Goal: Navigation & Orientation: Find specific page/section

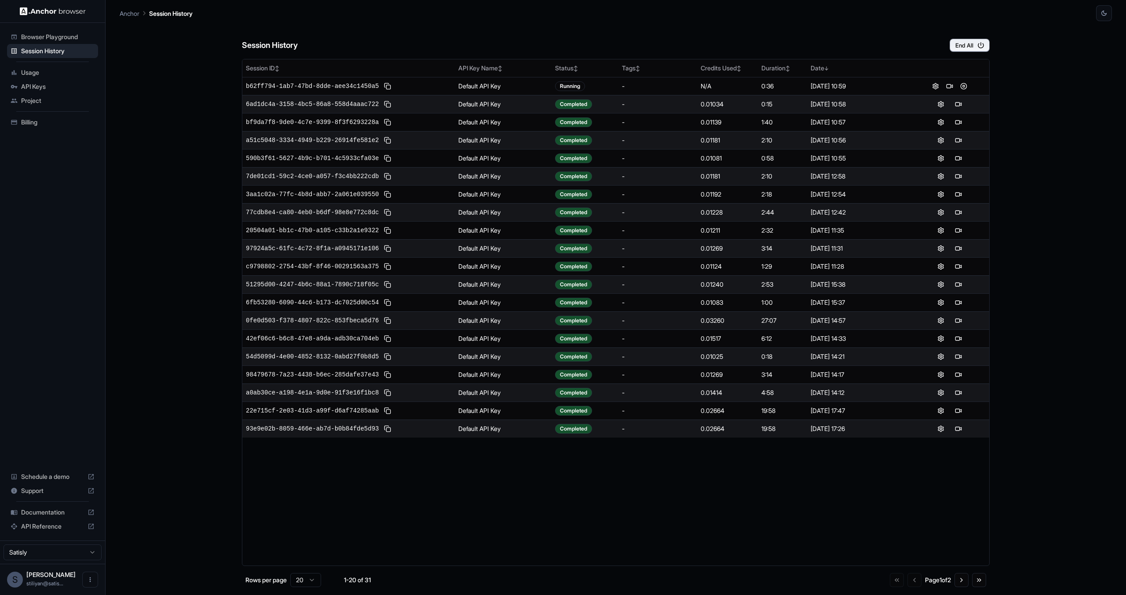
click at [189, 316] on div "Session History End All Session ID ↕ API Key Name ↕ Status ↕ Tags ↕ Credits Use…" at bounding box center [616, 308] width 993 height 574
click at [111, 210] on main "Anchor Session History Session History End All Session ID ↕ API Key Name ↕ Stat…" at bounding box center [616, 297] width 1021 height 595
